Goal: Task Accomplishment & Management: Use online tool/utility

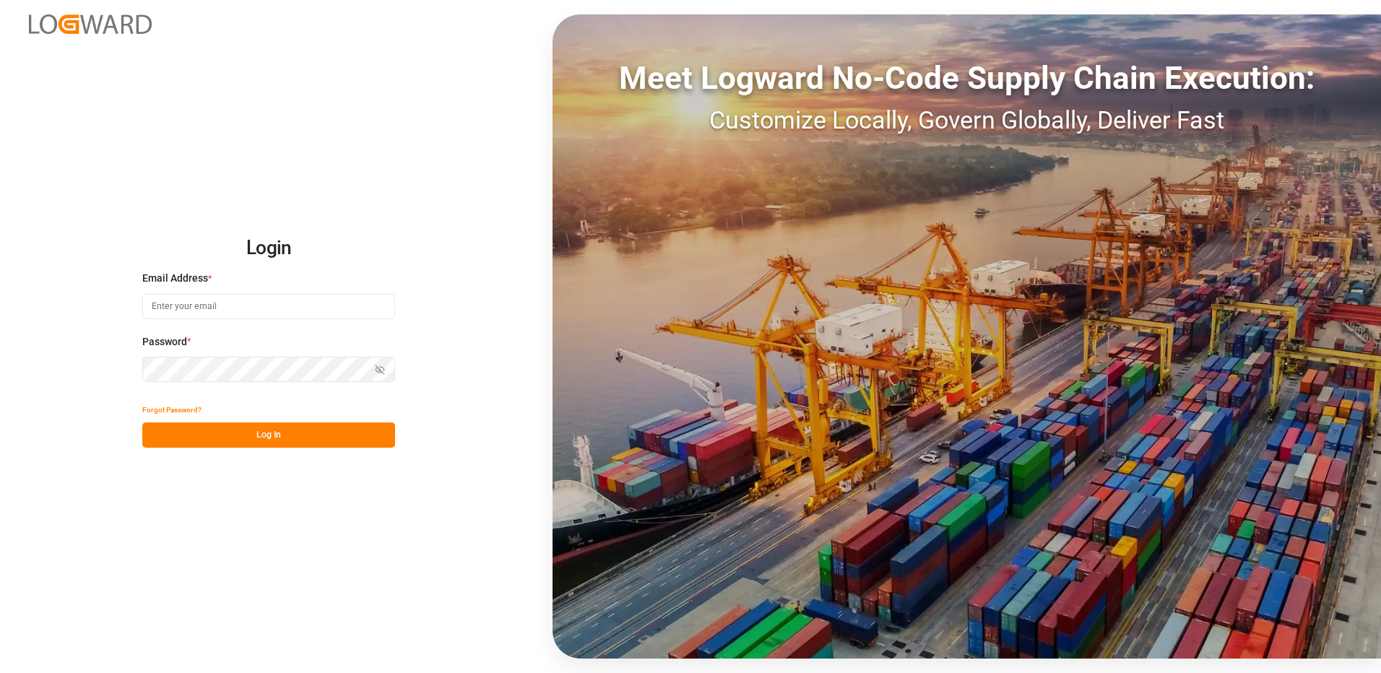
type input "[EMAIL_ADDRESS][DOMAIN_NAME]"
click at [300, 439] on button "Log In" at bounding box center [268, 434] width 253 height 25
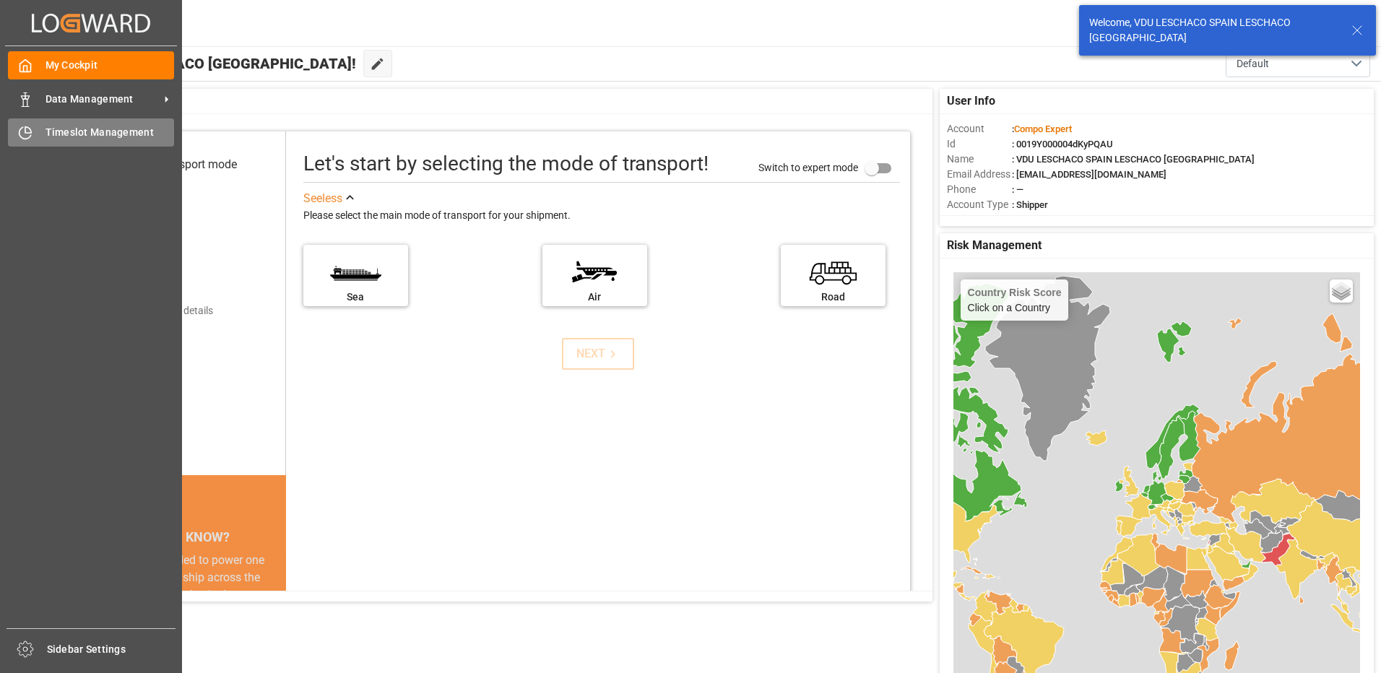
click at [13, 134] on div at bounding box center [20, 132] width 25 height 15
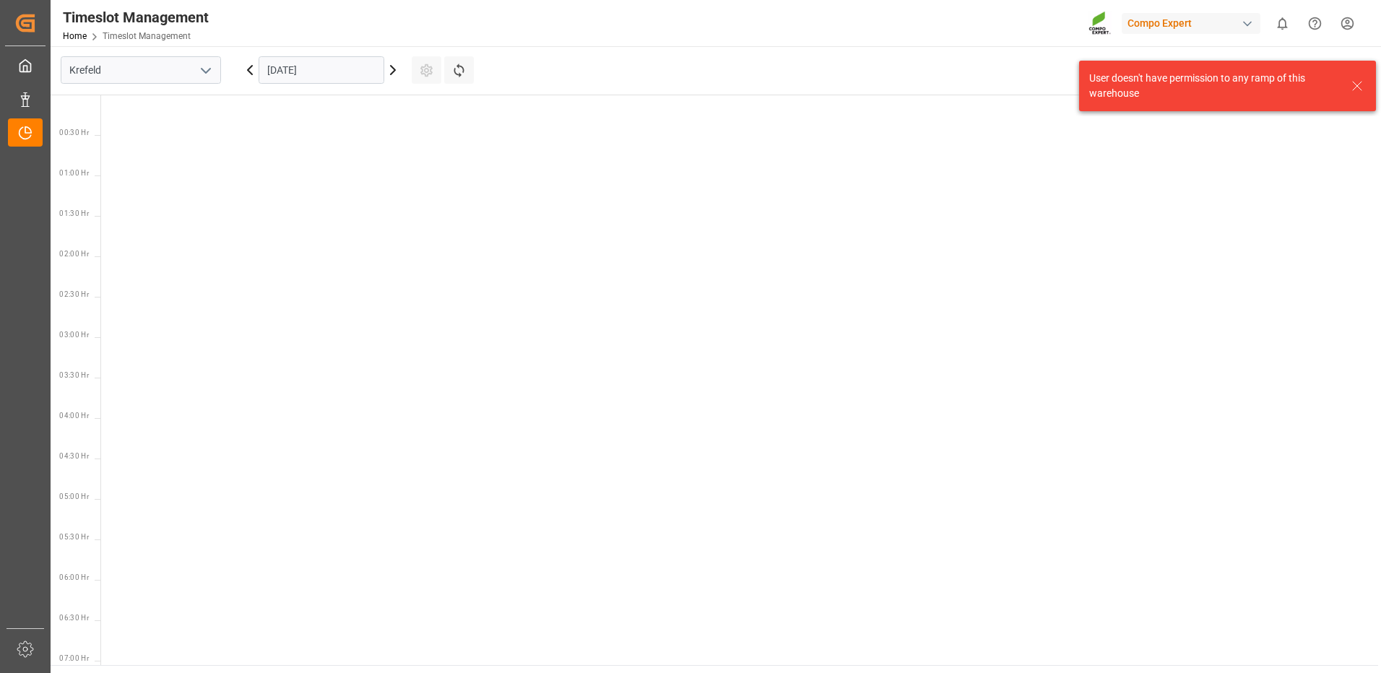
scroll to position [1315, 0]
click at [198, 62] on icon "open menu" at bounding box center [205, 70] width 17 height 17
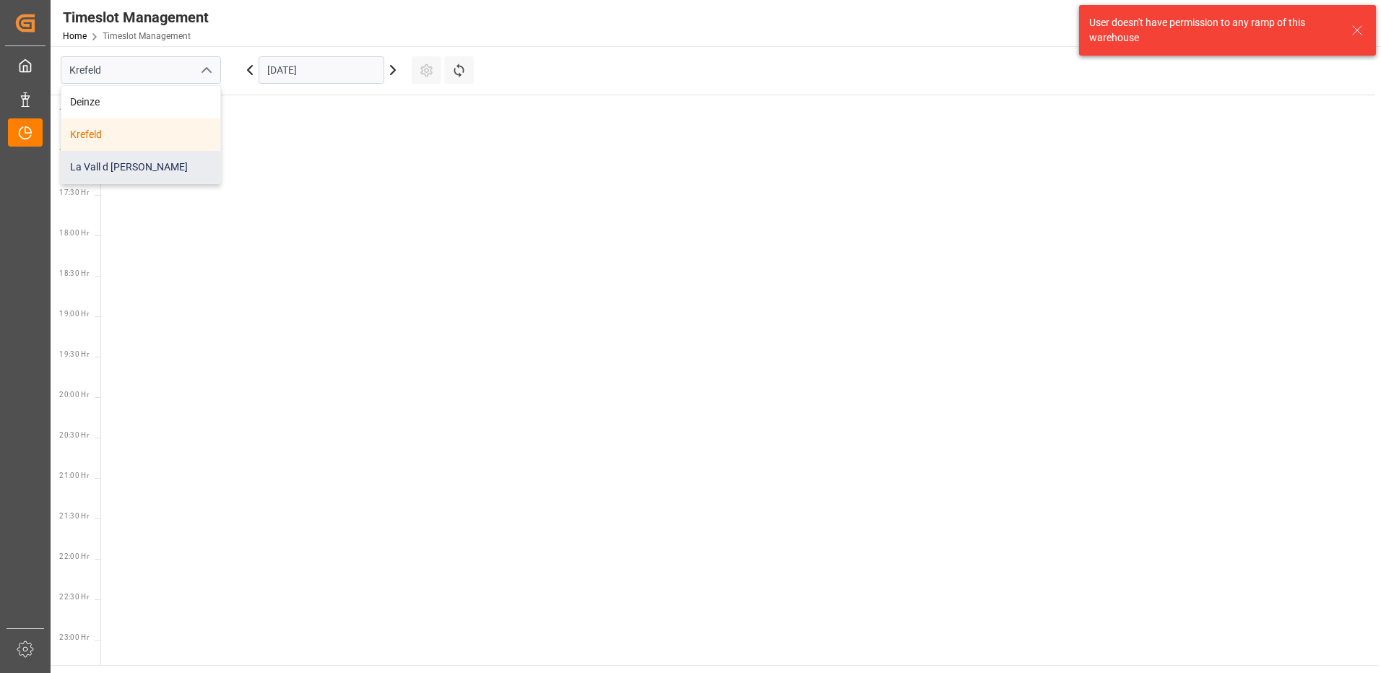
click at [128, 168] on div "La Vall d [PERSON_NAME]" at bounding box center [140, 167] width 159 height 32
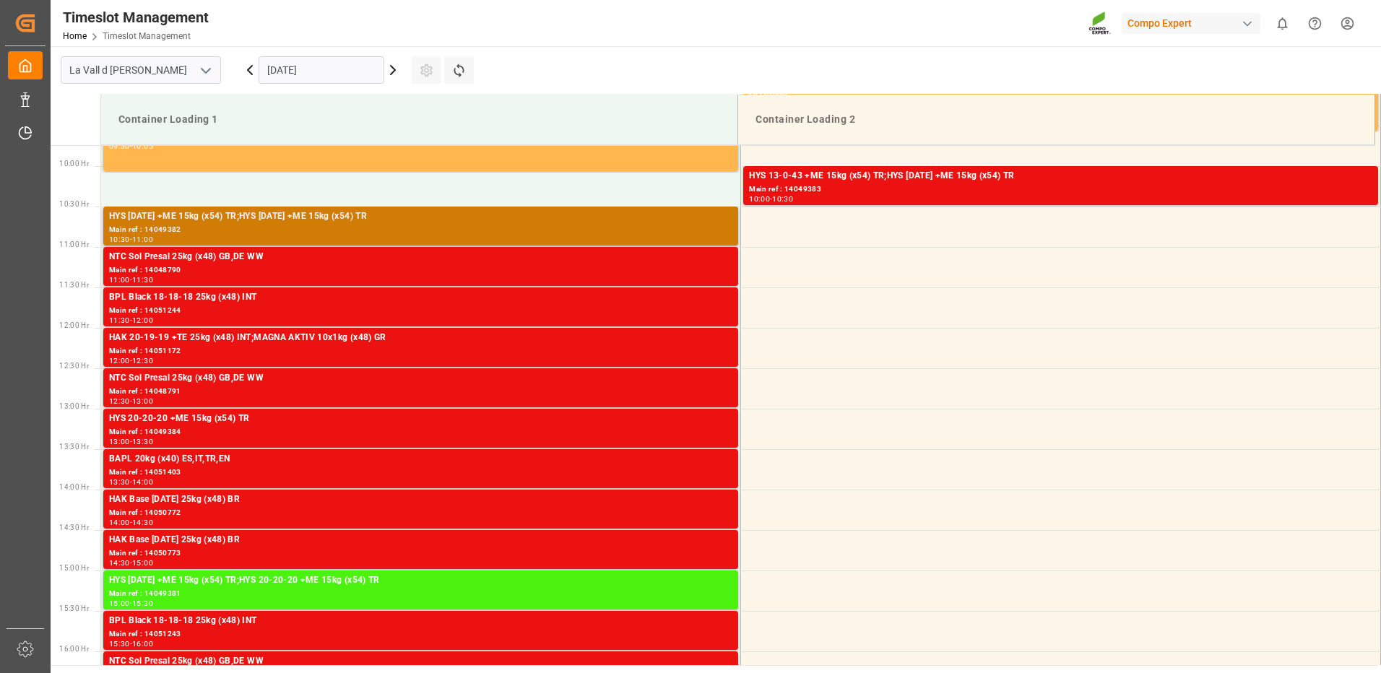
scroll to position [860, 0]
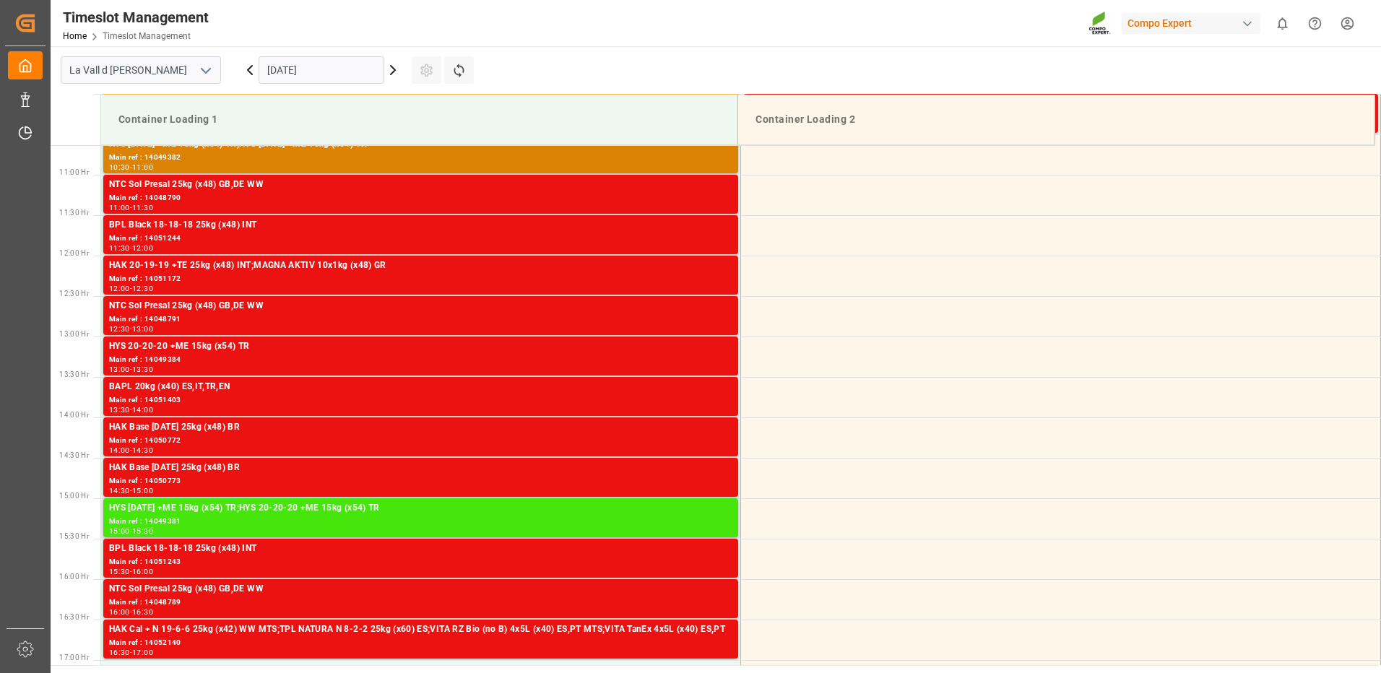
click at [226, 510] on div "HYS [DATE] +ME 15kg (x54) TR;HYS 20-20-20 +ME 15kg (x54) TR" at bounding box center [420, 508] width 623 height 14
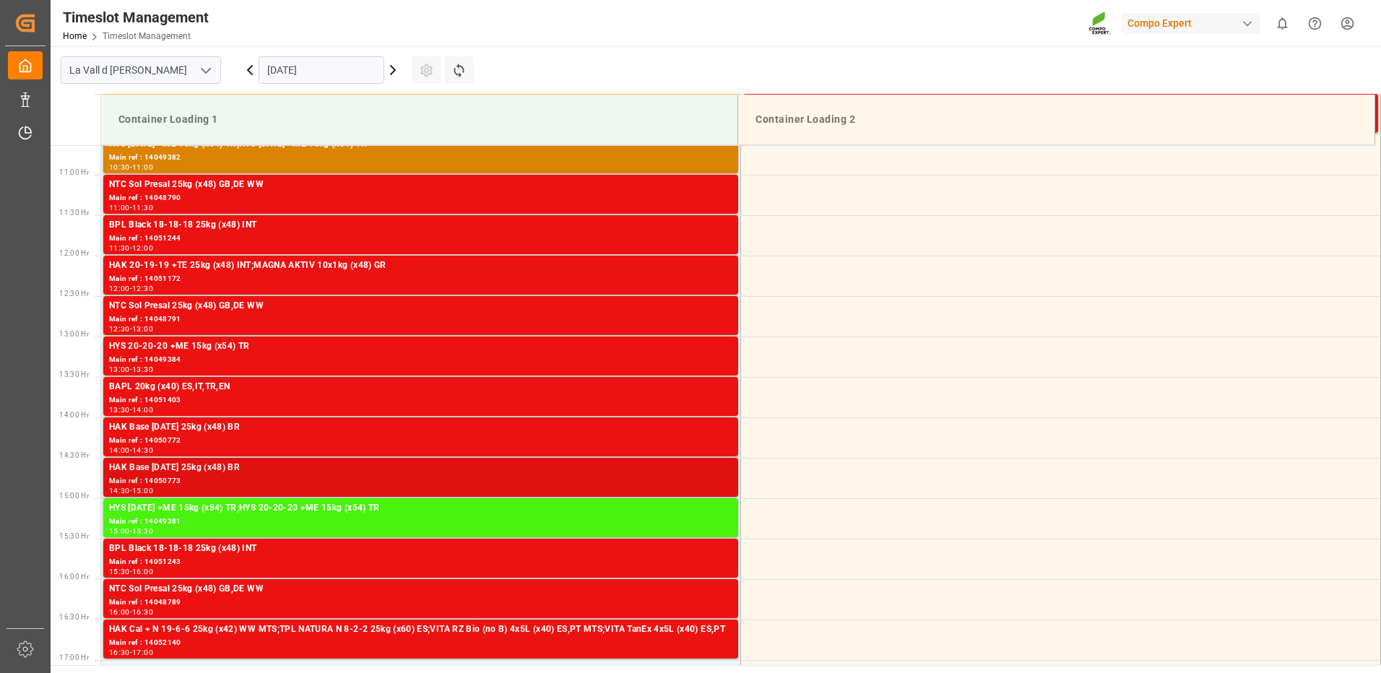
click at [595, 482] on div "Main ref : 14050773" at bounding box center [420, 481] width 623 height 12
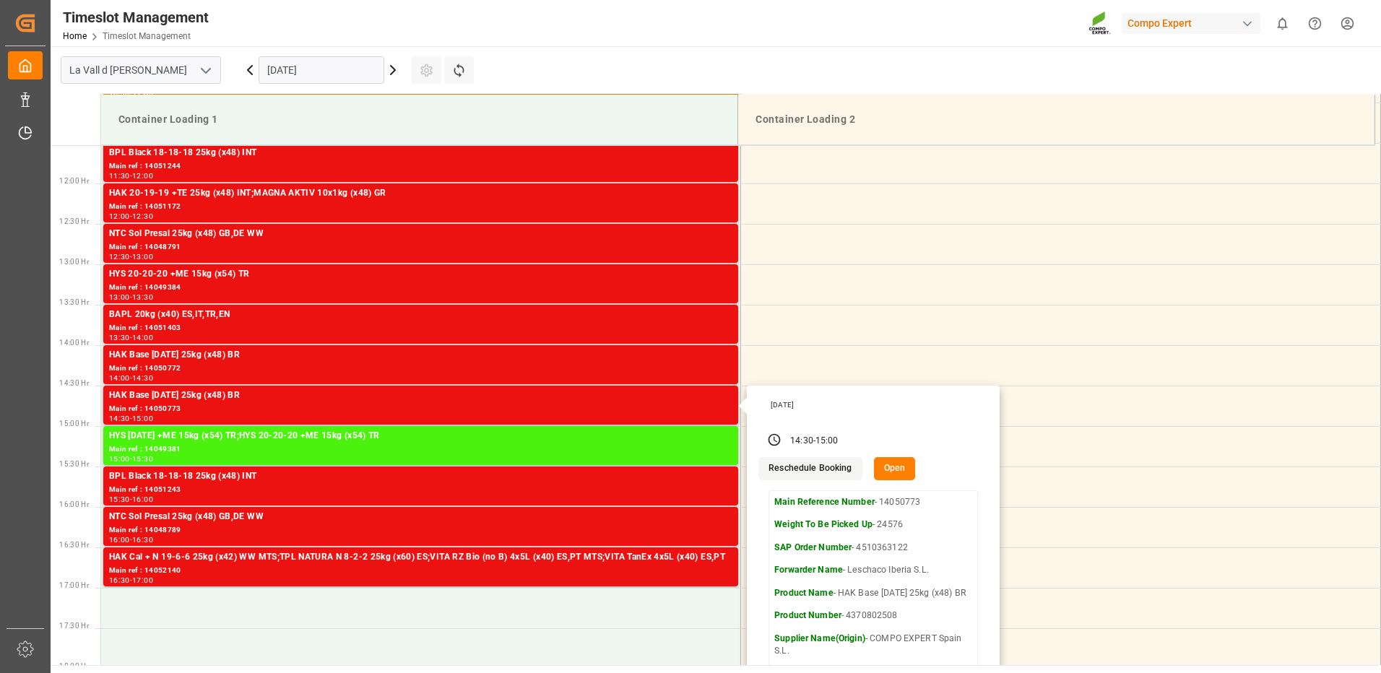
scroll to position [1077, 0]
